Goal: Task Accomplishment & Management: Complete application form

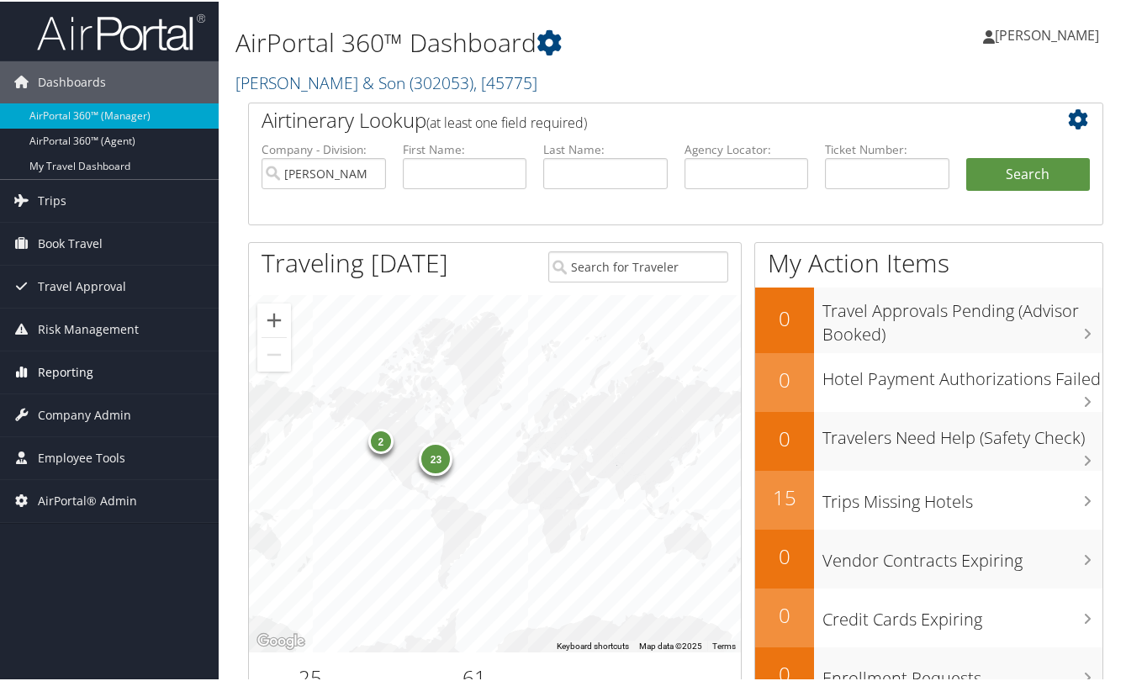
click at [79, 366] on span "Reporting" at bounding box center [66, 371] width 56 height 42
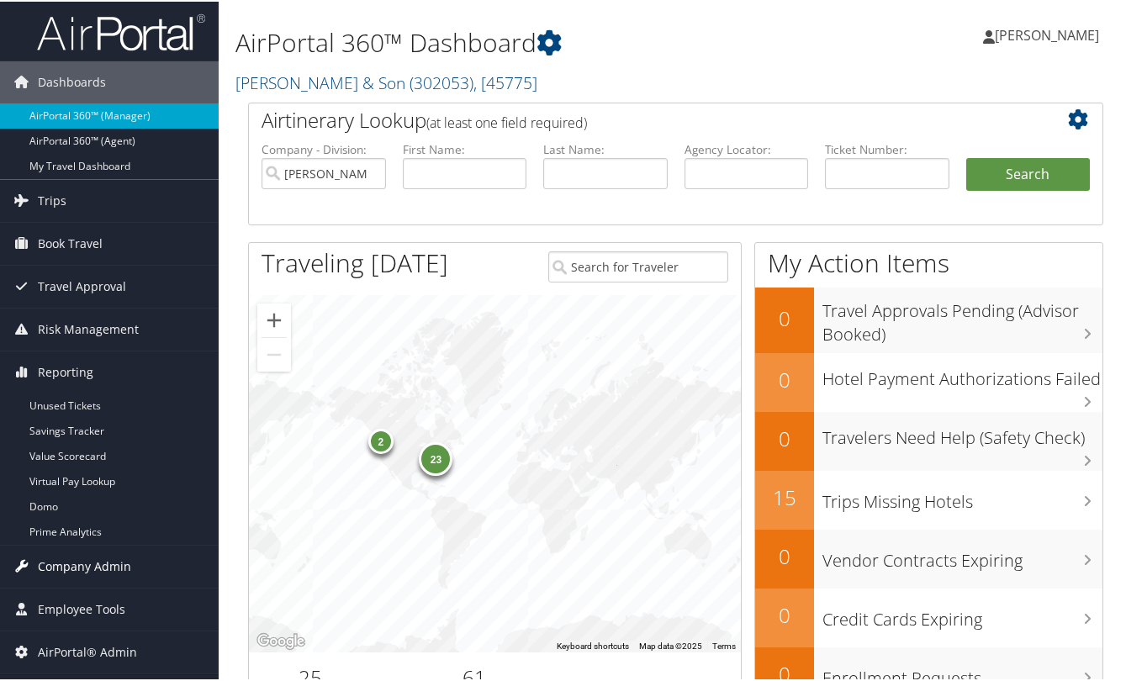
click at [118, 560] on span "Company Admin" at bounding box center [84, 565] width 93 height 42
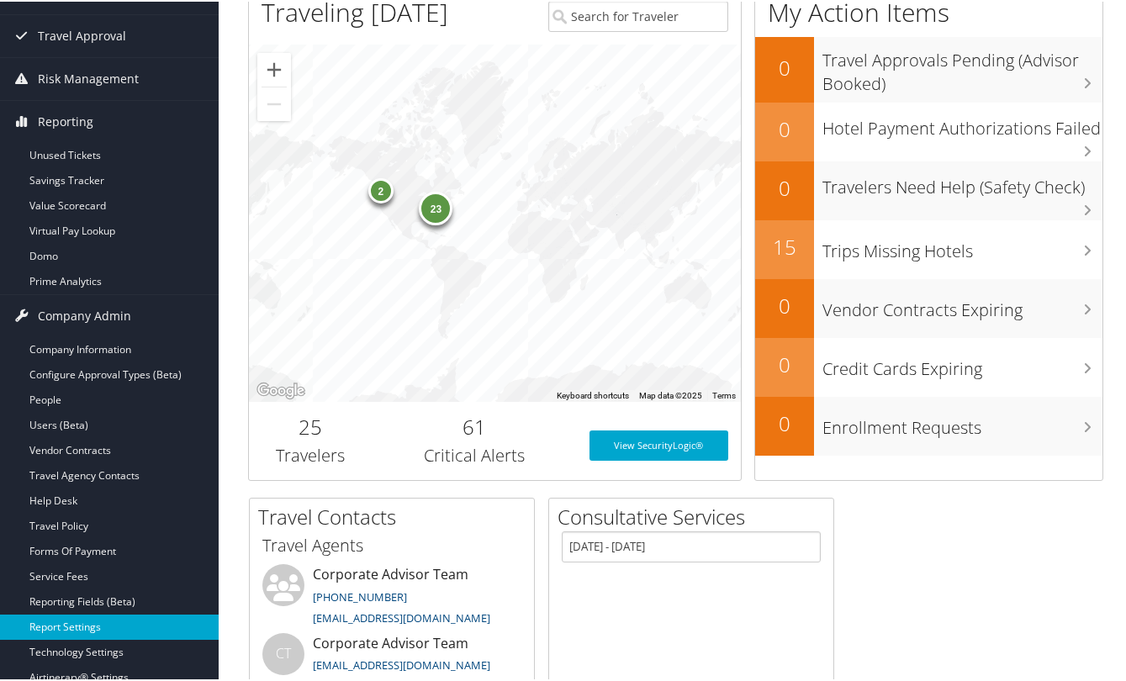
scroll to position [252, 0]
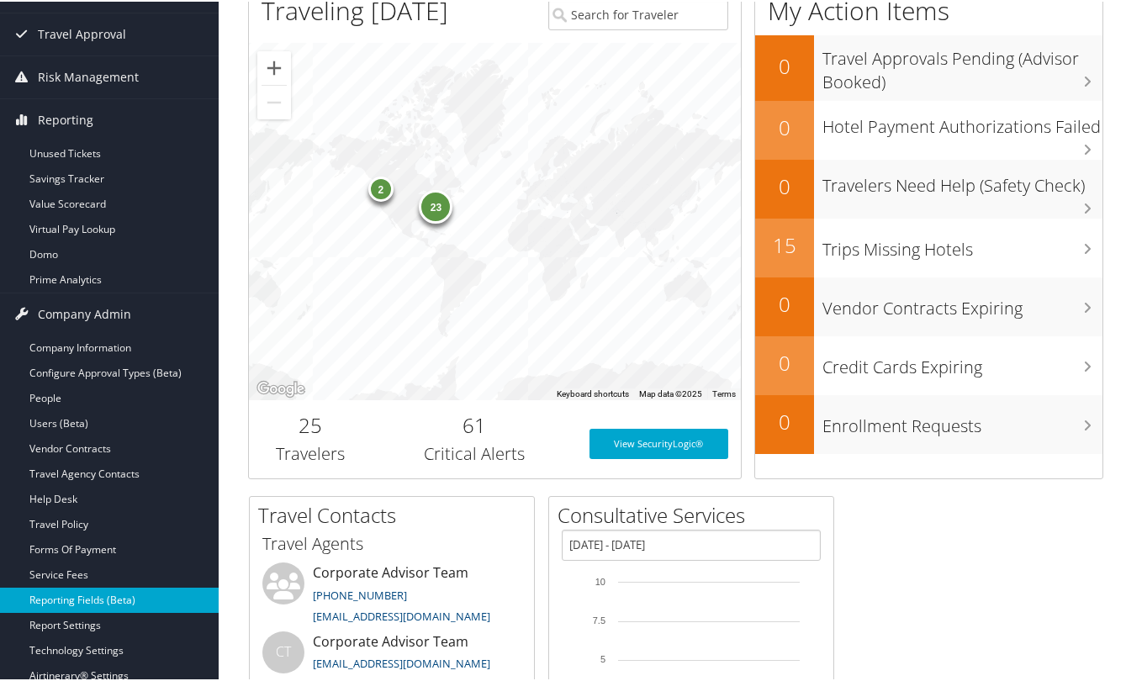
click at [114, 604] on link "Reporting Fields (Beta)" at bounding box center [109, 598] width 219 height 25
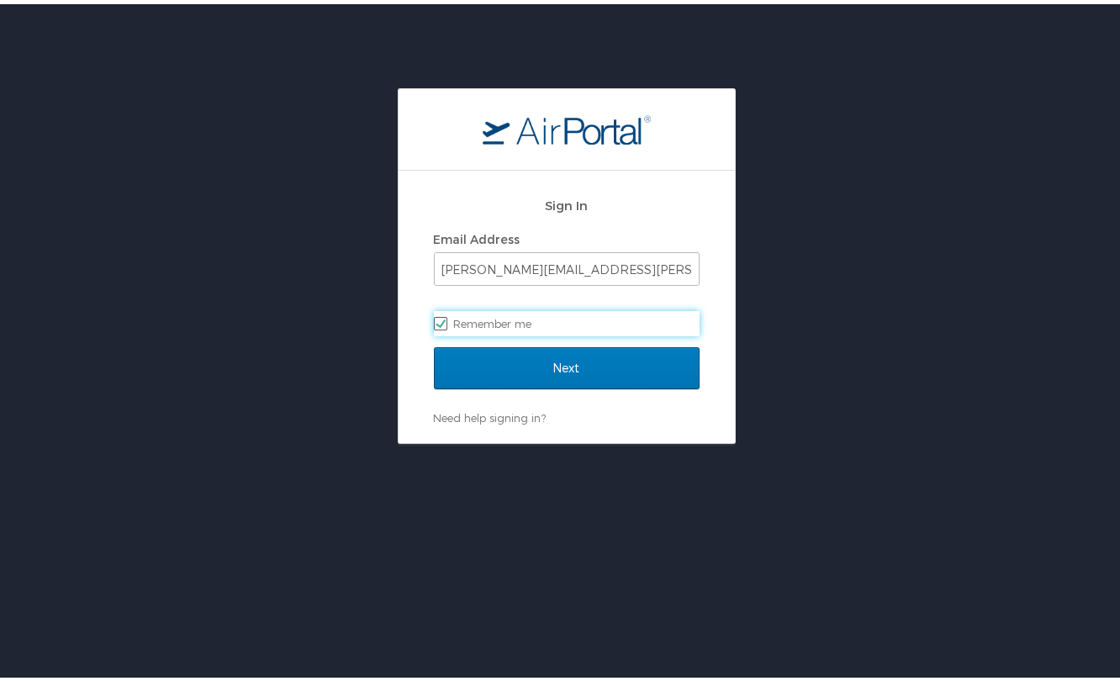
click at [505, 309] on label "Remember me" at bounding box center [567, 319] width 266 height 25
click at [445, 313] on input "Remember me" at bounding box center [439, 318] width 11 height 11
click at [452, 330] on label "Remember me" at bounding box center [567, 319] width 266 height 25
click at [445, 324] on input "Remember me" at bounding box center [439, 318] width 11 height 11
checkbox input "true"
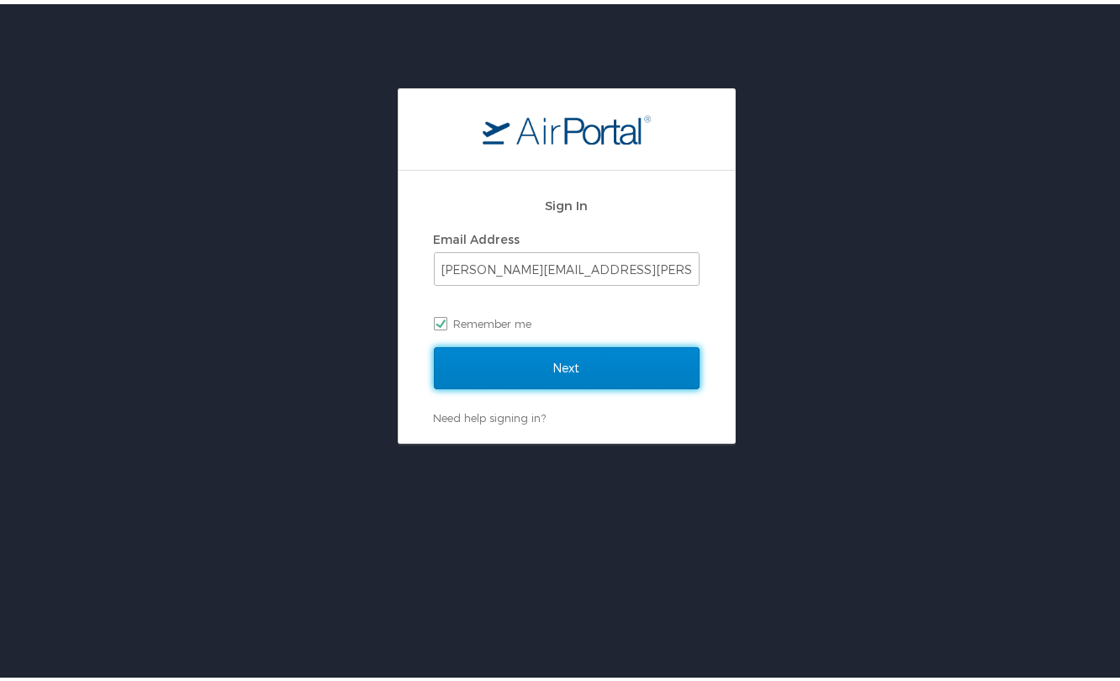
click at [491, 378] on input "Next" at bounding box center [567, 364] width 266 height 42
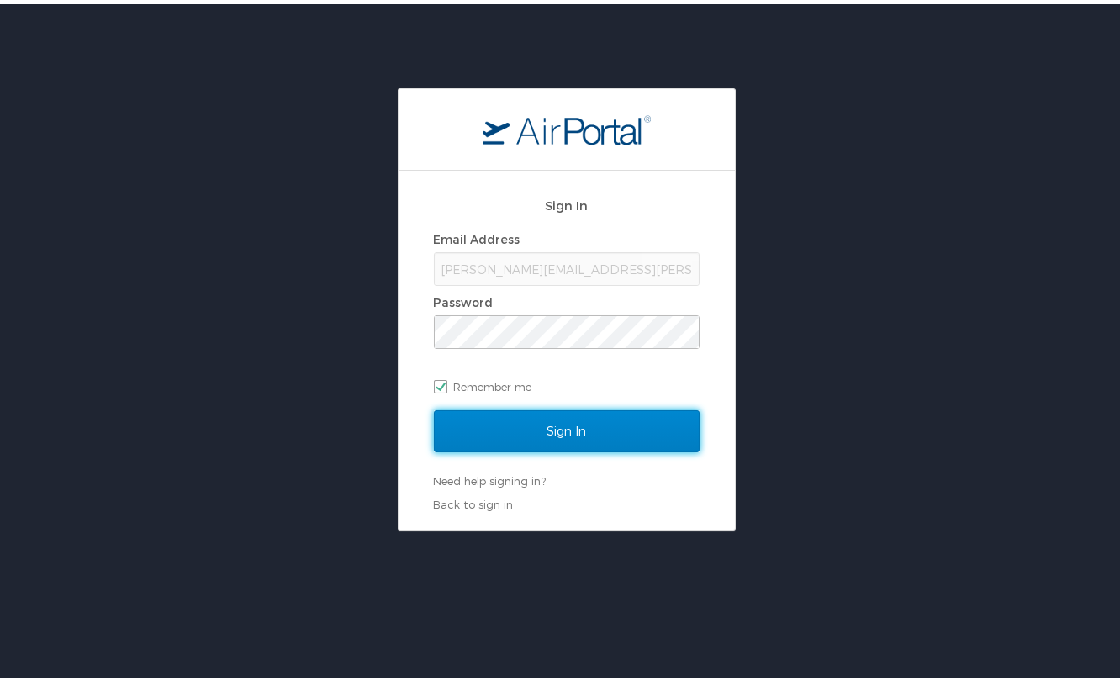
click at [576, 437] on input "Sign In" at bounding box center [567, 427] width 266 height 42
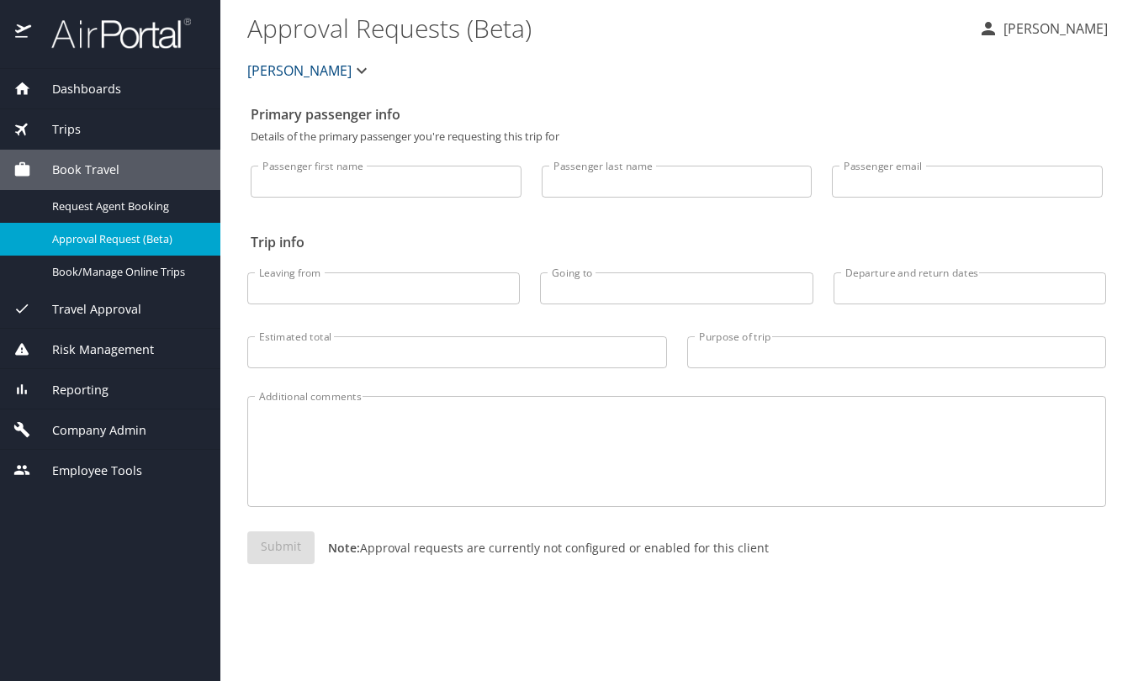
click at [288, 66] on span "[PERSON_NAME]" at bounding box center [299, 71] width 104 height 24
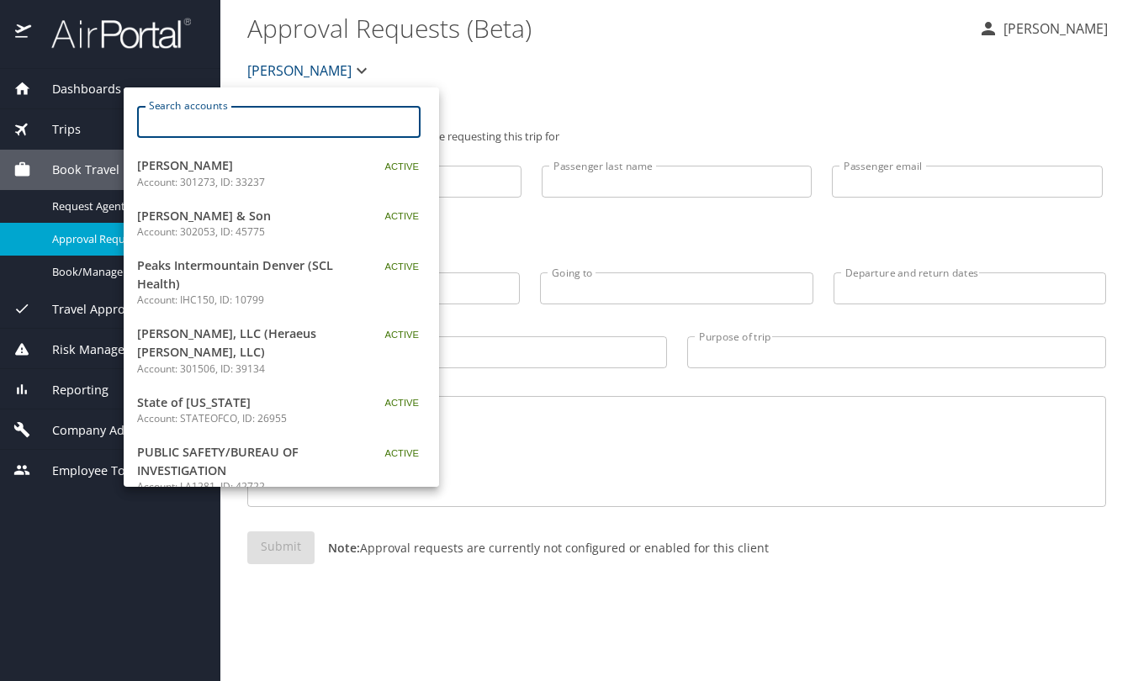
click at [295, 125] on input "Search accounts" at bounding box center [284, 122] width 273 height 32
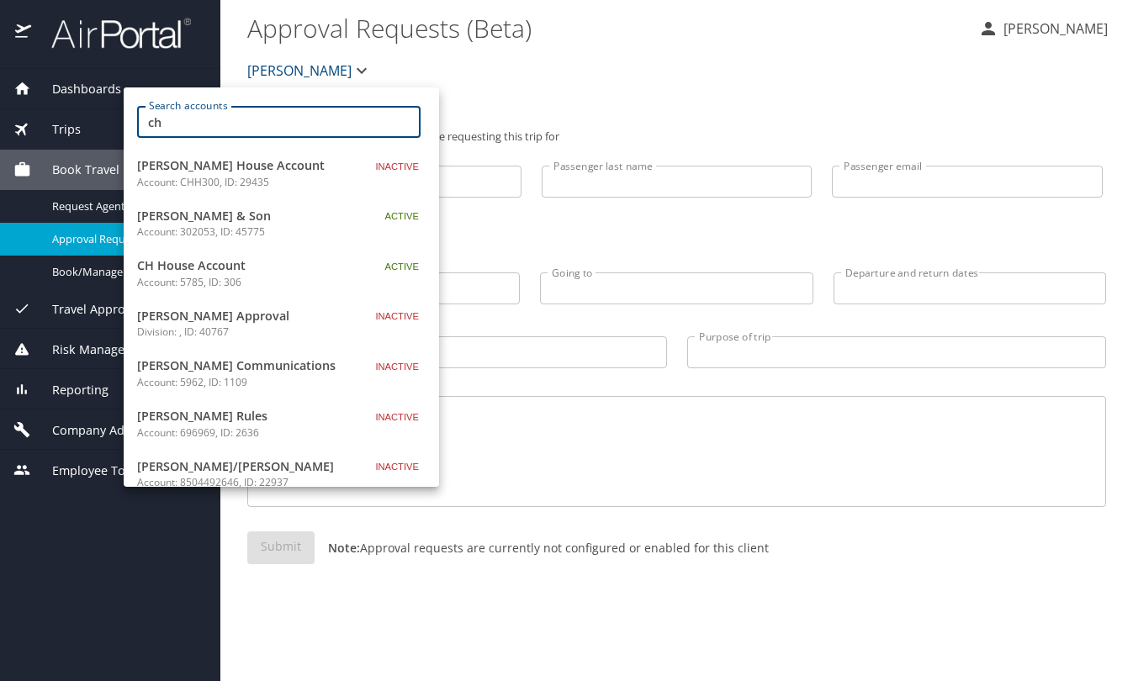
type input "ch"
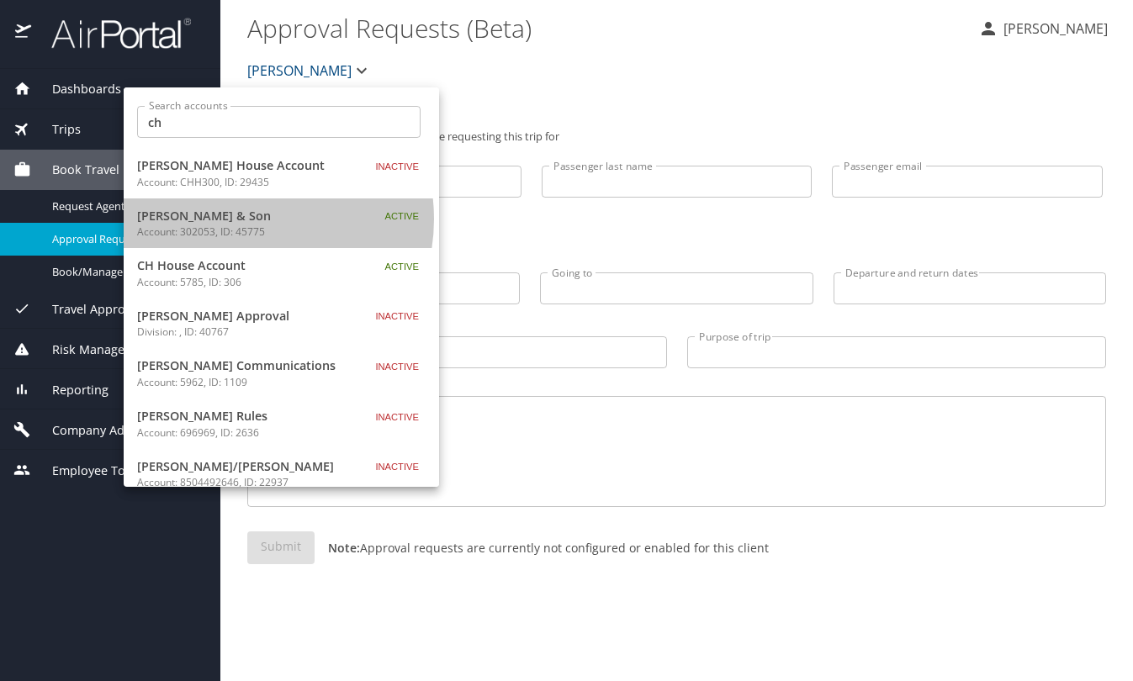
click at [241, 220] on span "[PERSON_NAME] & Son" at bounding box center [242, 216] width 210 height 19
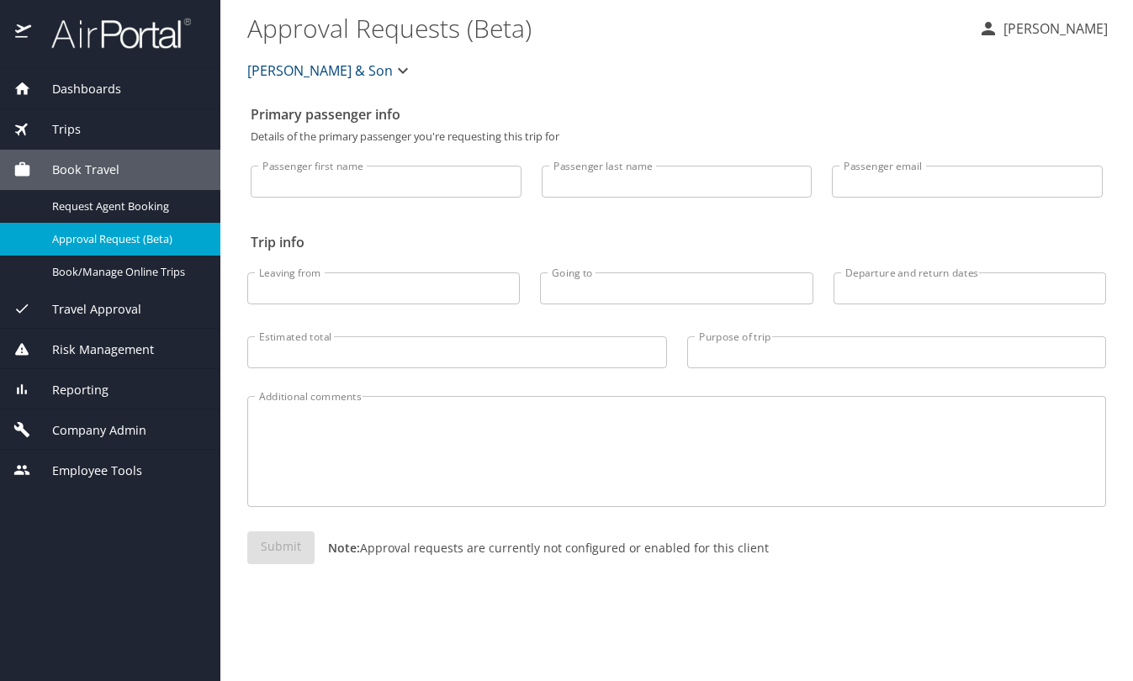
click at [88, 550] on div "Dashboards AirPortal 360™ Manager AirPortal 360™ Agent My Travel Dashboard Trip…" at bounding box center [110, 375] width 220 height 612
